Goal: Entertainment & Leisure: Consume media (video, audio)

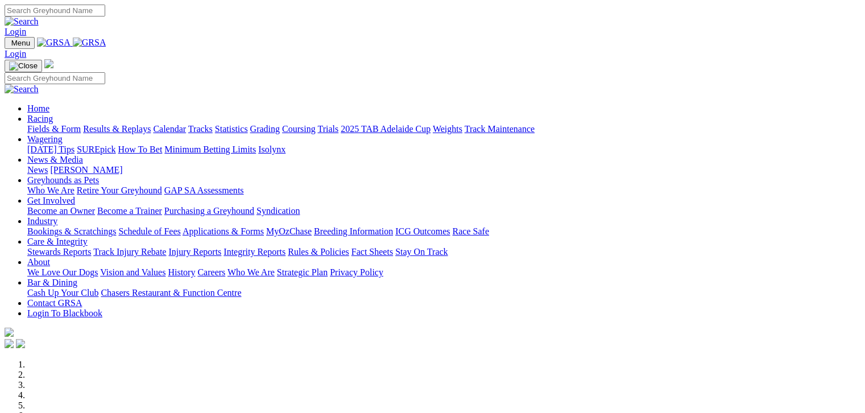
click at [32, 124] on link "Fields & Form" at bounding box center [53, 129] width 53 height 10
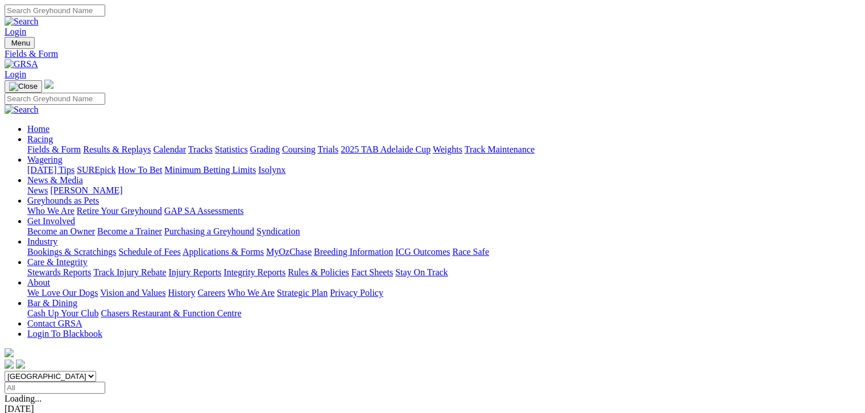
click at [125, 144] on link "Results & Replays" at bounding box center [117, 149] width 68 height 10
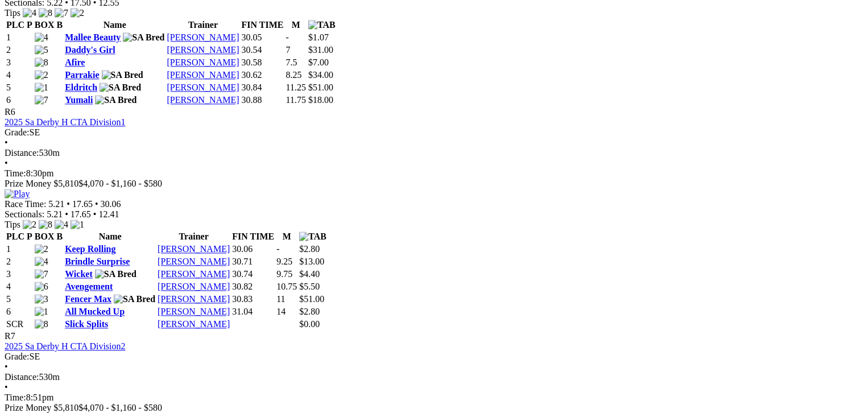
scroll to position [1535, 0]
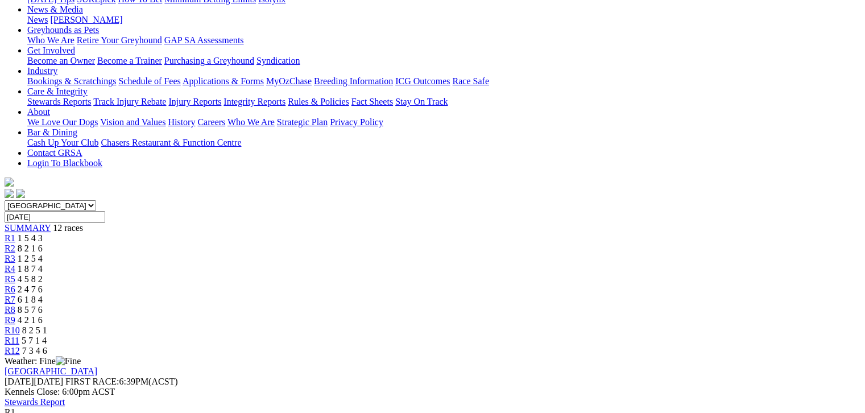
scroll to position [0, 0]
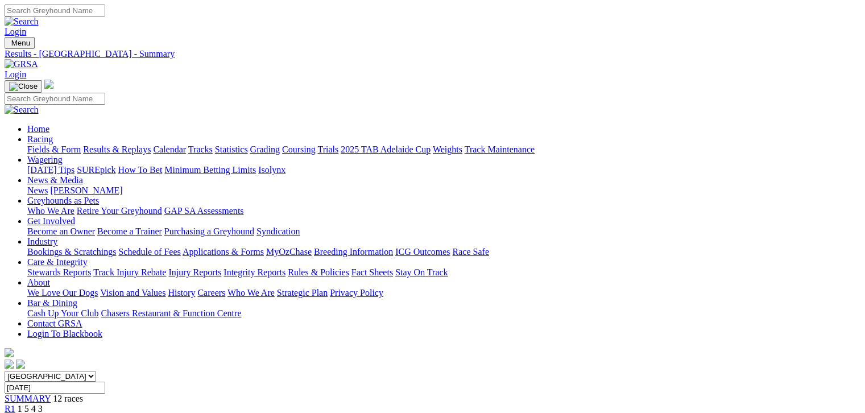
click at [41, 144] on link "Fields & Form" at bounding box center [53, 149] width 53 height 10
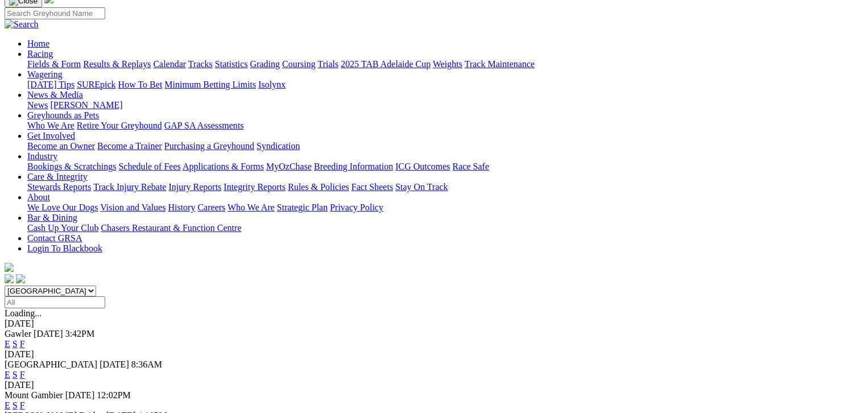
click at [25, 400] on link "F" at bounding box center [22, 405] width 5 height 10
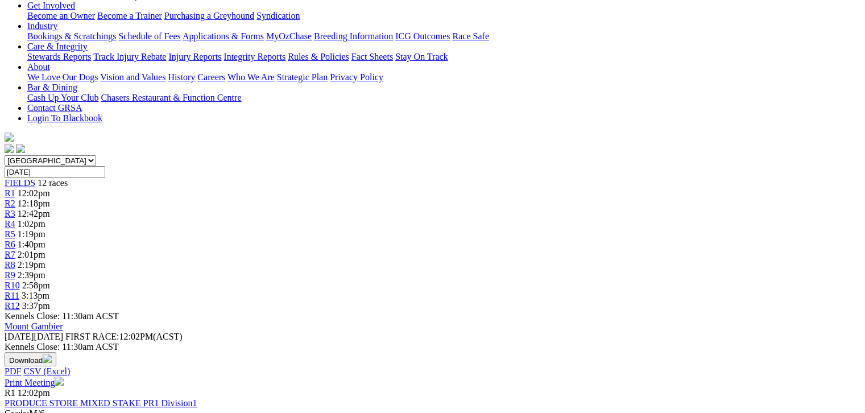
scroll to position [199, 0]
